Goal: Transaction & Acquisition: Book appointment/travel/reservation

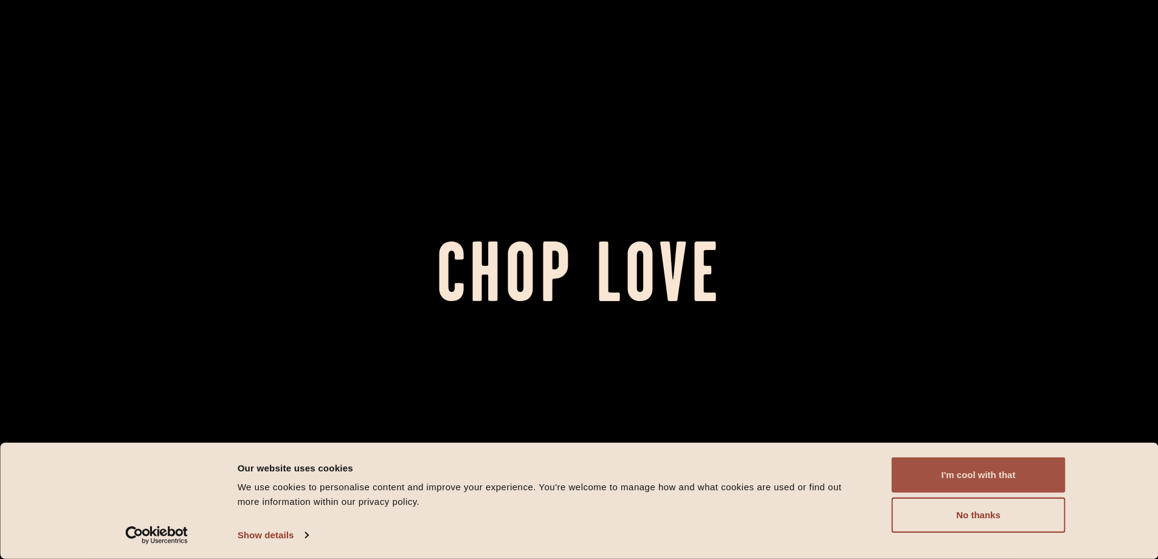
click at [977, 472] on button "I'm cool with that" at bounding box center [979, 474] width 174 height 35
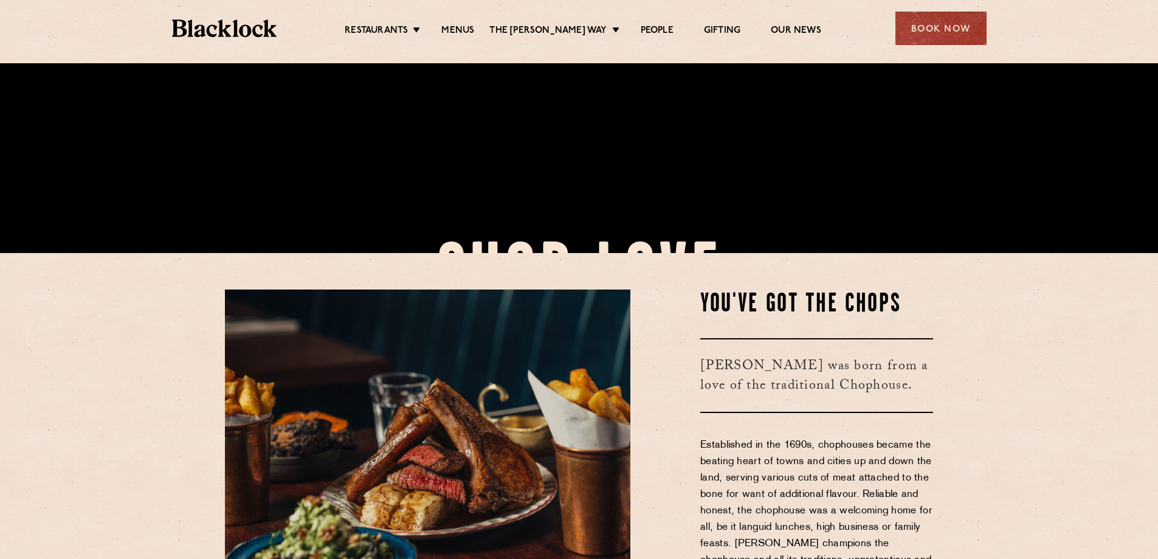
scroll to position [365, 0]
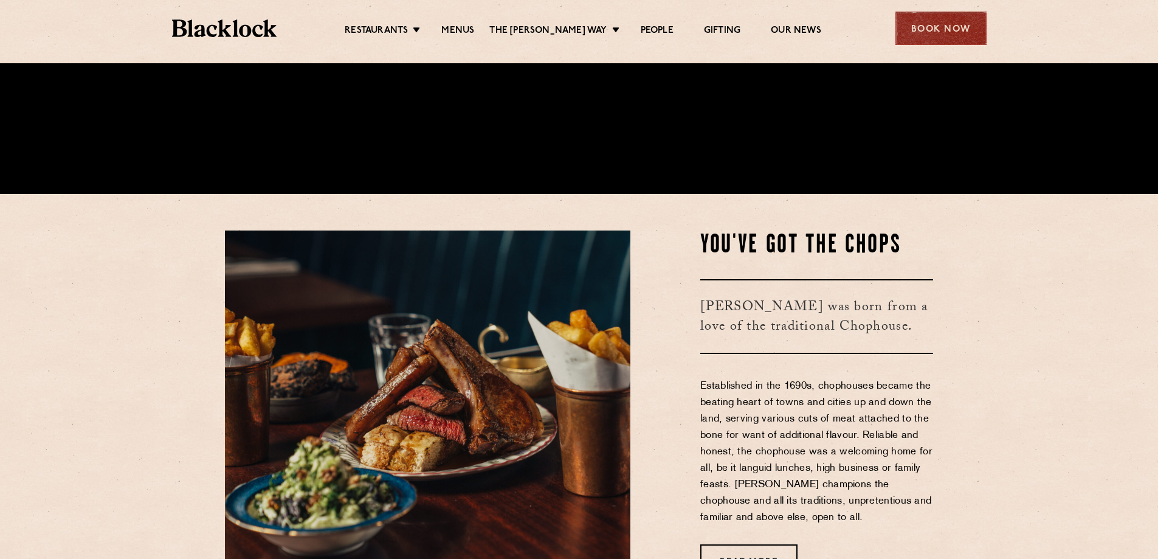
click at [927, 24] on div "Book Now" at bounding box center [940, 28] width 91 height 33
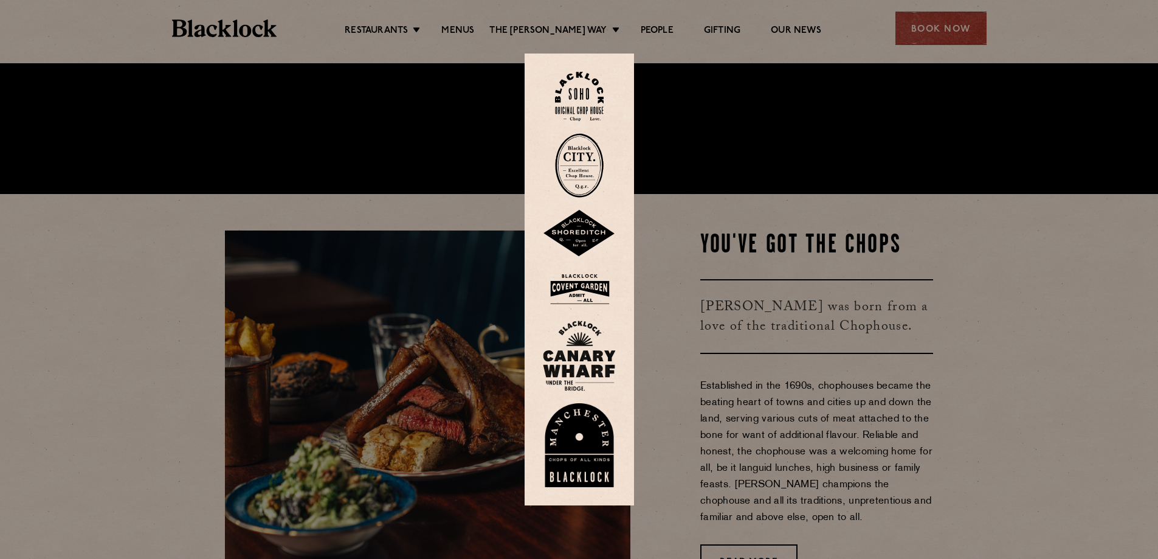
click at [583, 162] on img at bounding box center [579, 165] width 49 height 64
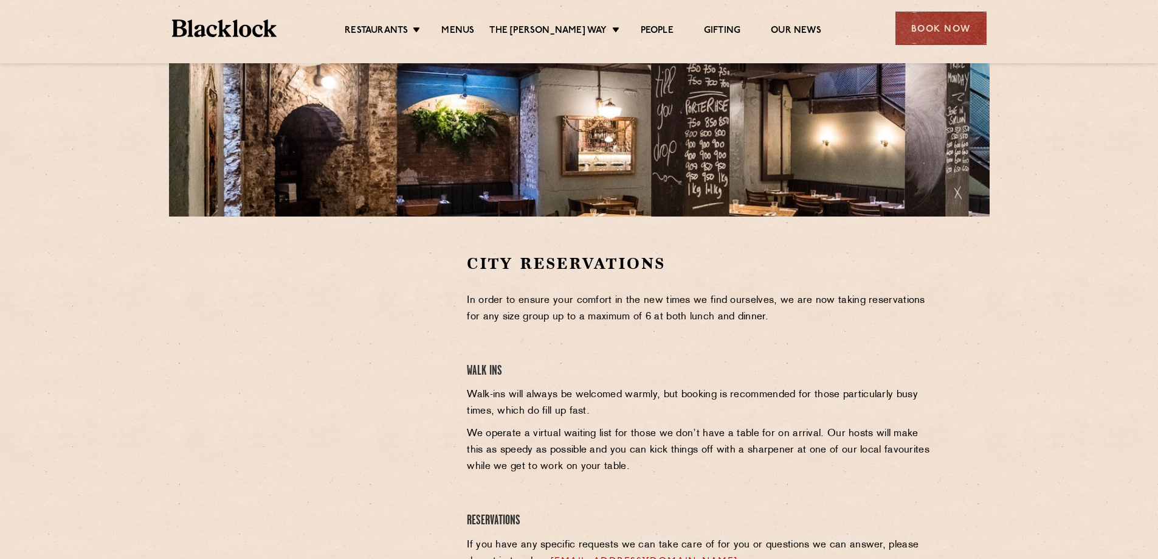
scroll to position [243, 0]
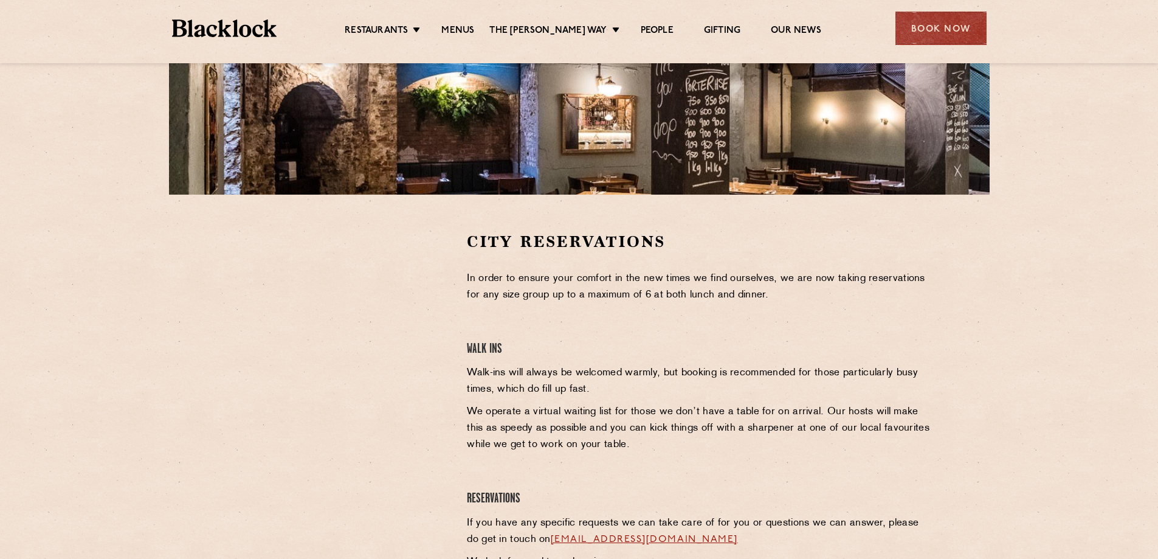
click at [163, 329] on section "City Reservations In order to ensure your comfort in the new times we find ours…" at bounding box center [579, 414] width 1158 height 441
click at [201, 301] on section "City Reservations In order to ensure your comfort in the new times we find ours…" at bounding box center [579, 414] width 1158 height 441
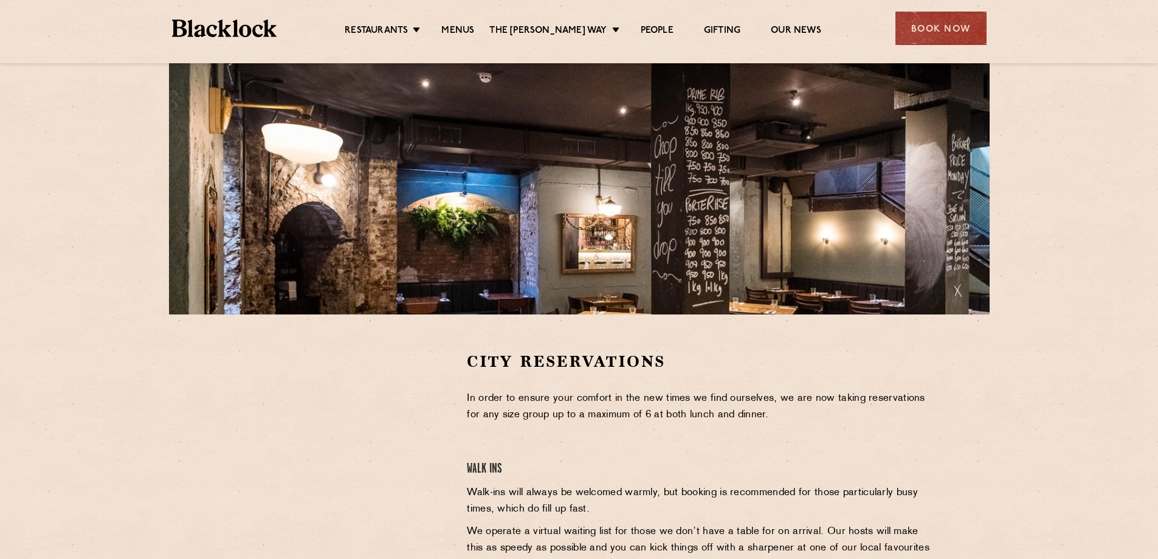
scroll to position [182, 0]
